Goal: Browse casually

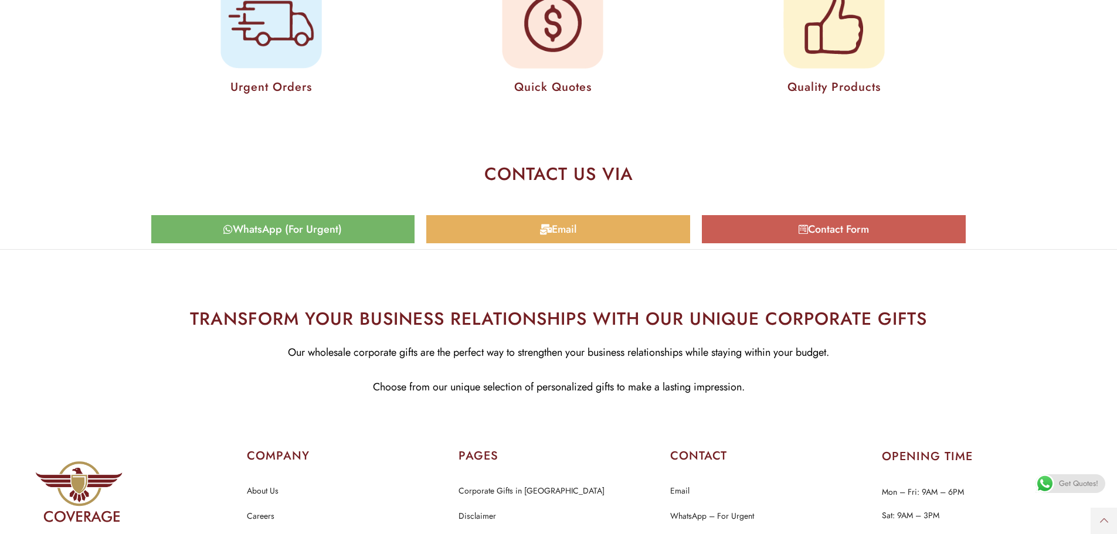
scroll to position [5806, 0]
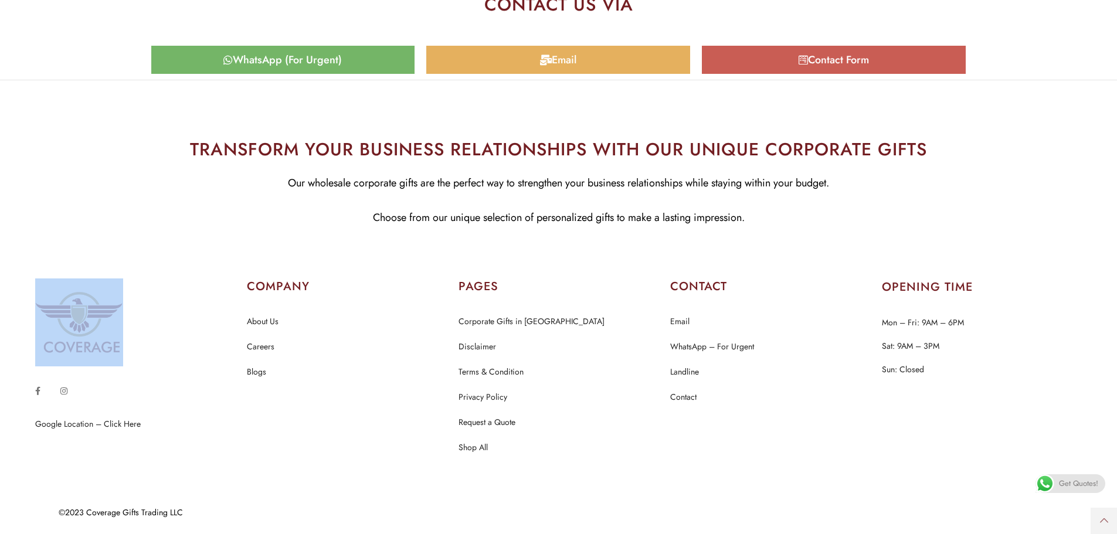
drag, startPoint x: 8, startPoint y: 319, endPoint x: 135, endPoint y: 296, distance: 130.0
click at [135, 297] on section "Google Location – Click Here COMPANY About Us Careers Blogs PAGES" at bounding box center [558, 366] width 1117 height 247
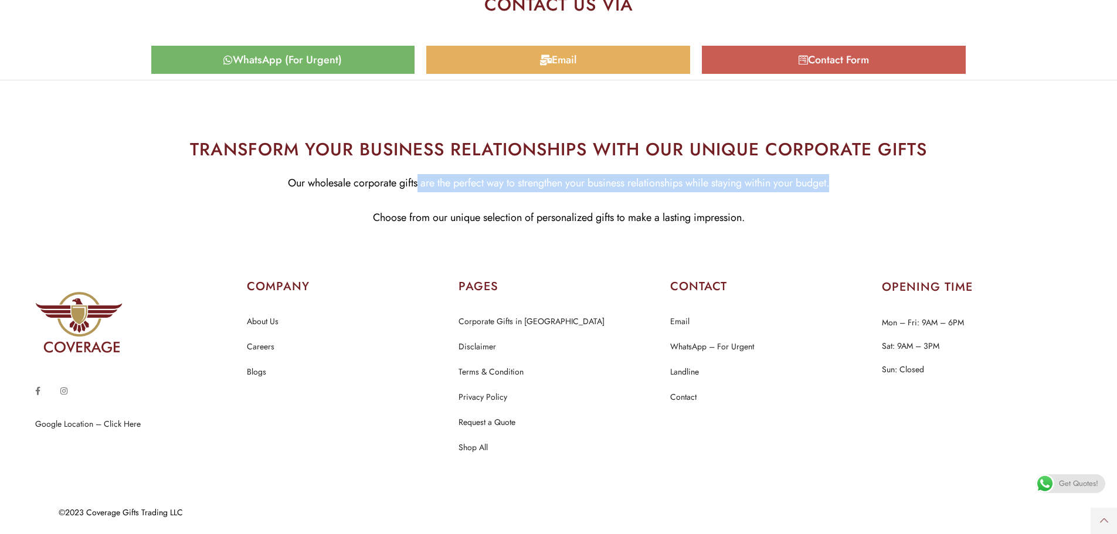
drag, startPoint x: 854, startPoint y: 178, endPoint x: 408, endPoint y: 181, distance: 446.9
click at [408, 181] on p "Our wholesale corporate gifts are the perfect way to strengthen your business r…" at bounding box center [559, 183] width 1100 height 18
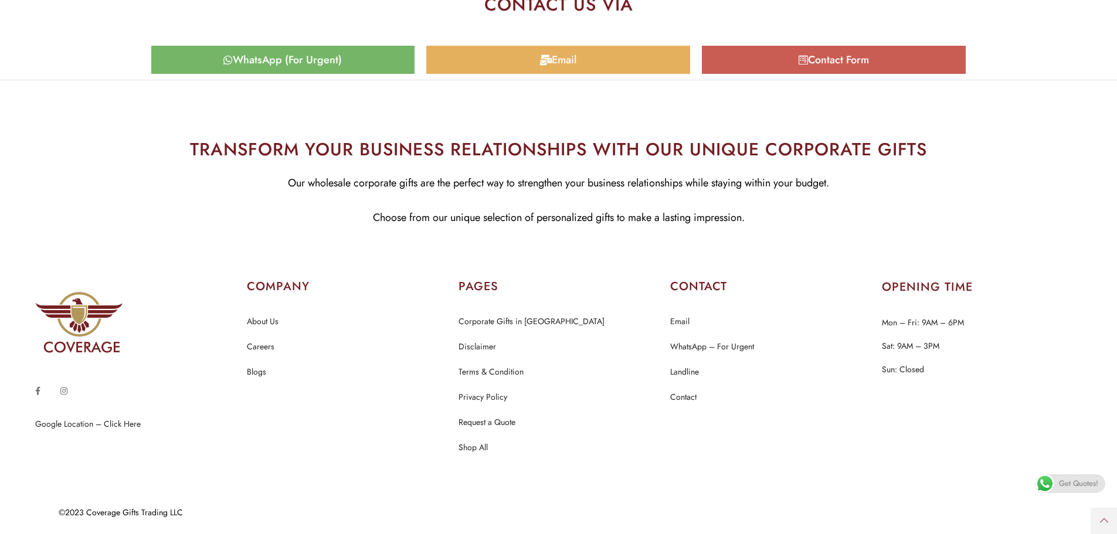
click at [294, 157] on h2 "TRANSFORM YOUR BUSINESS RELATIONSHIPS WITH OUR UNIQUE CORPORATE GIFTS" at bounding box center [559, 149] width 1100 height 26
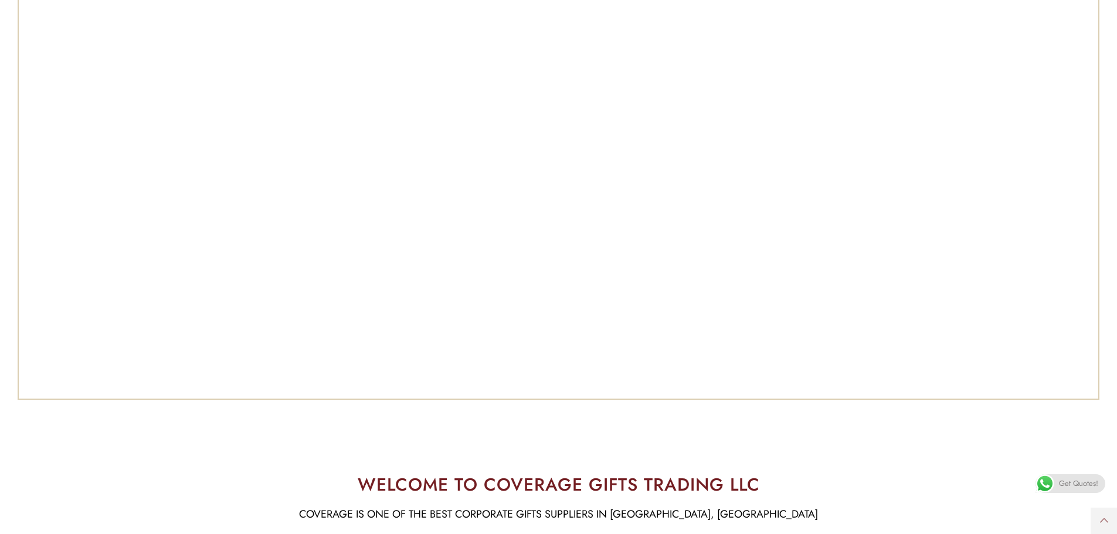
scroll to position [645, 0]
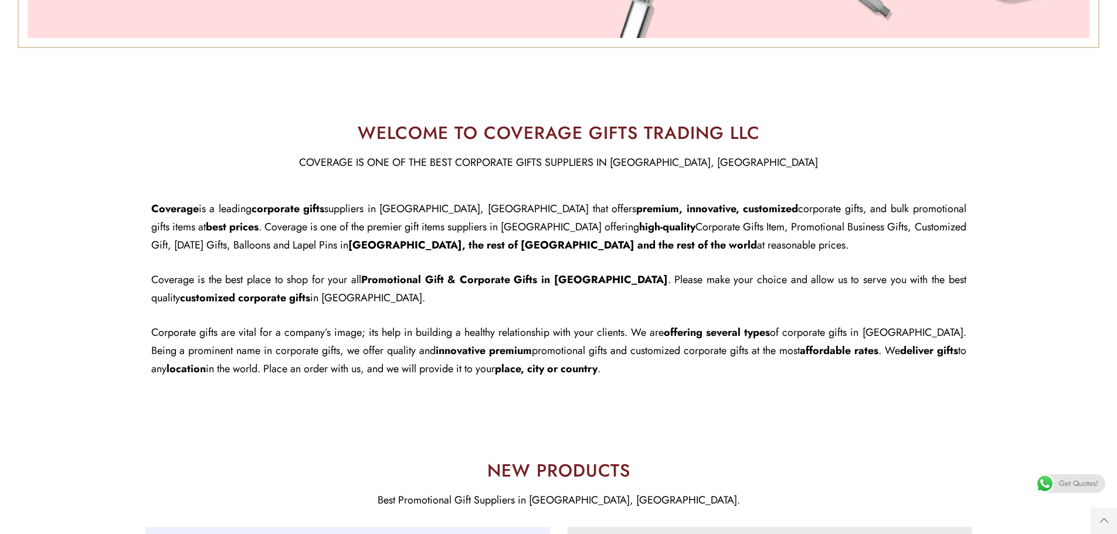
drag, startPoint x: 181, startPoint y: 208, endPoint x: 781, endPoint y: 376, distance: 623.7
click at [781, 376] on div "Coverage is a leading corporate gifts suppliers in [GEOGRAPHIC_DATA], [GEOGRAPH…" at bounding box center [558, 289] width 815 height 178
click at [779, 376] on p "Corporate gifts are vital for a company’s image; its help in building a healthy…" at bounding box center [558, 351] width 815 height 55
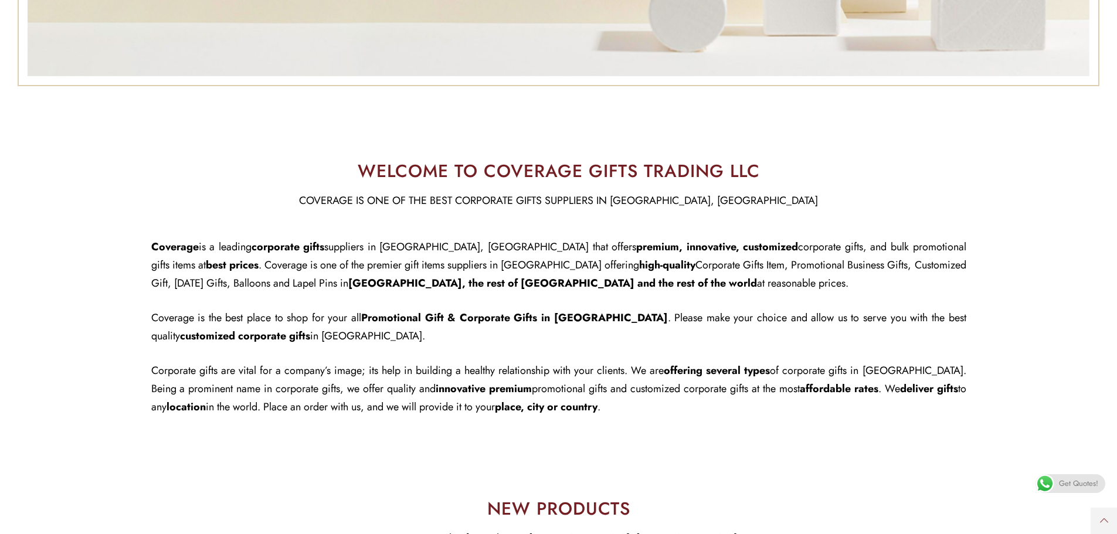
click at [450, 182] on div "WELCOME TO COVERAGE GIFTS TRADING LLC​ COVERAGE IS ONE OF THE BEST CORPORATE GI…" at bounding box center [558, 298] width 827 height 282
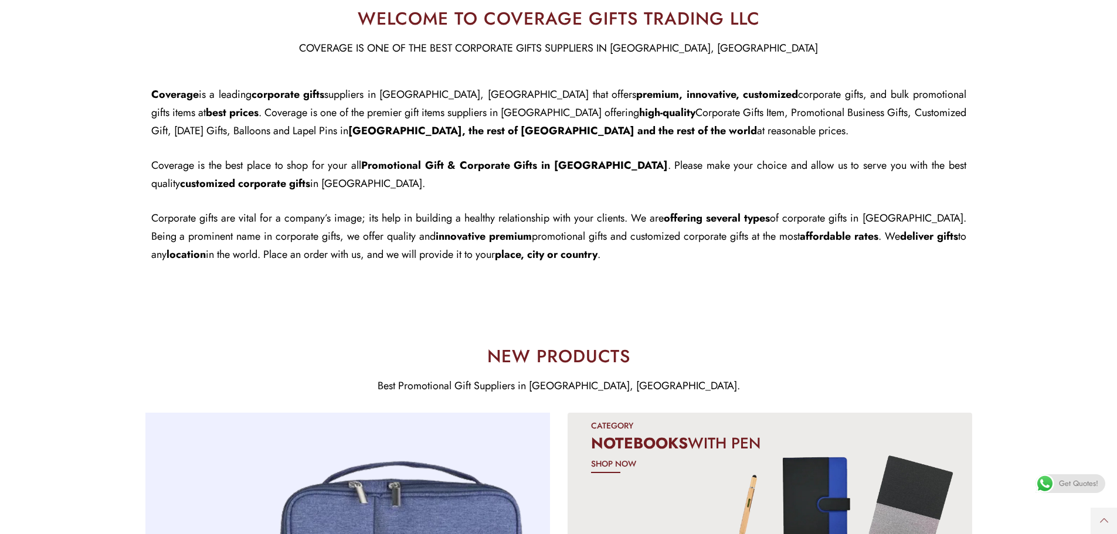
scroll to position [762, 0]
